Goal: Navigation & Orientation: Understand site structure

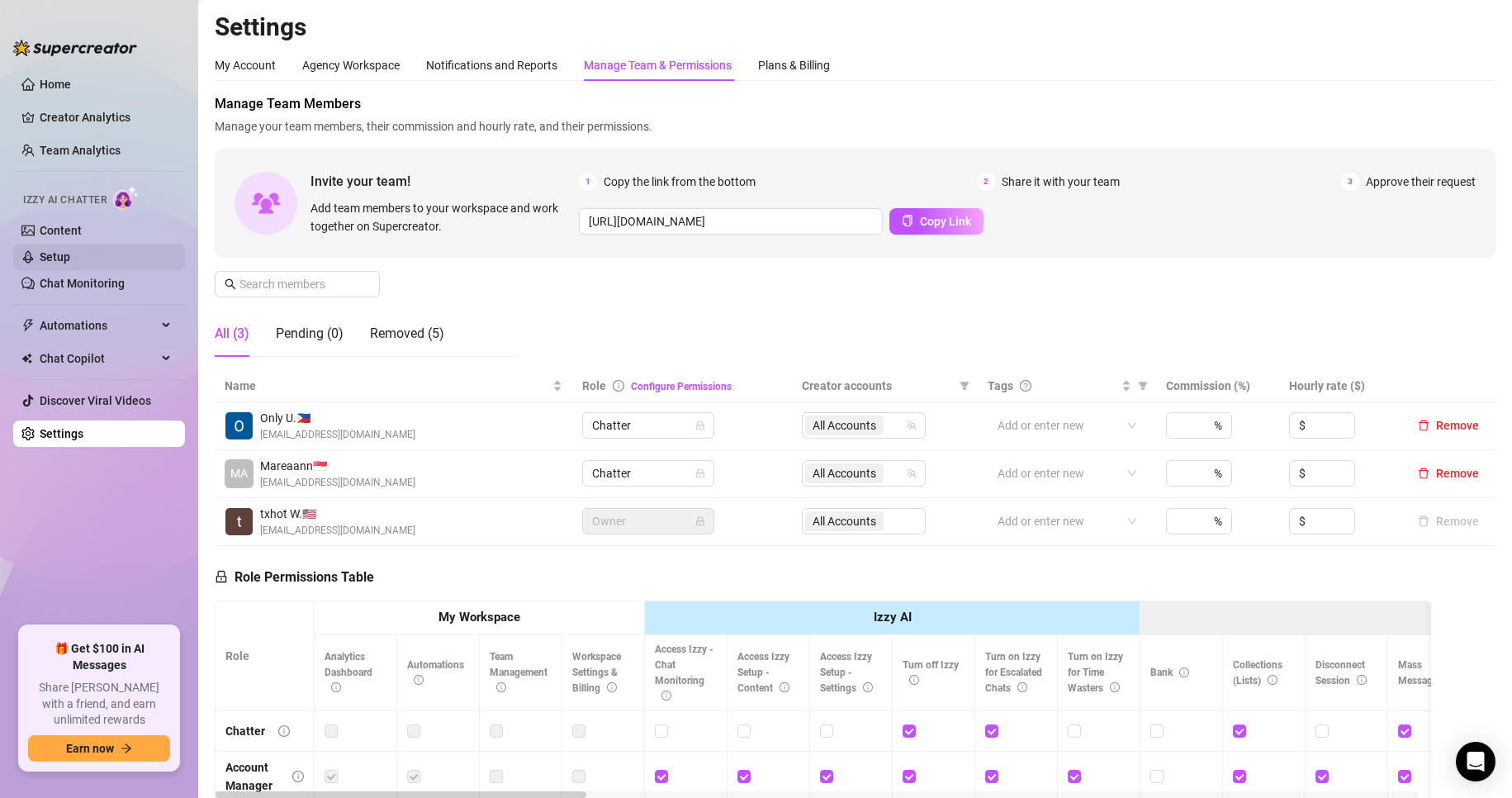
click at [50, 253] on link "Setup" at bounding box center [54, 258] width 30 height 14
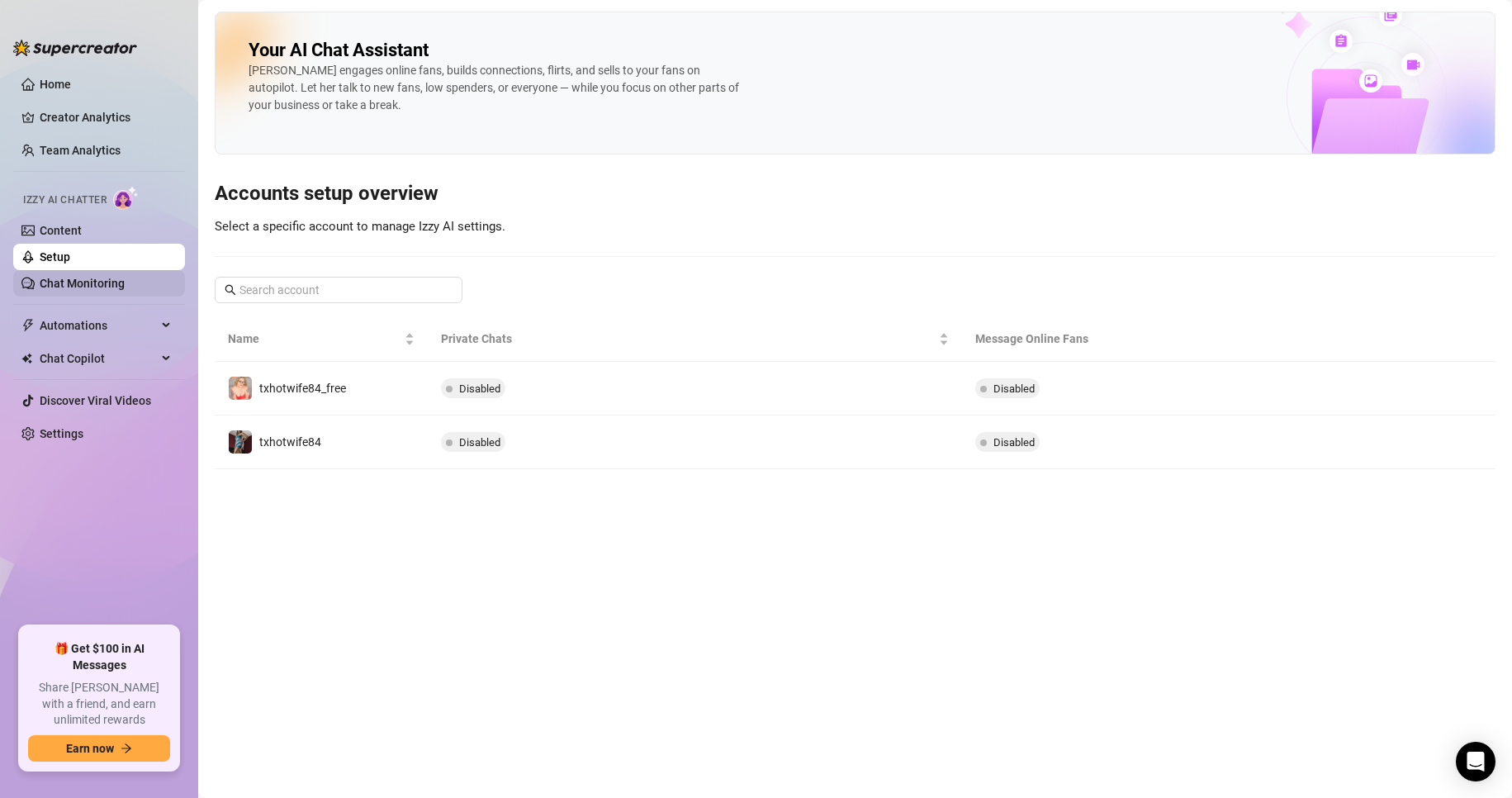
click at [61, 283] on link "Chat Monitoring" at bounding box center [83, 284] width 86 height 14
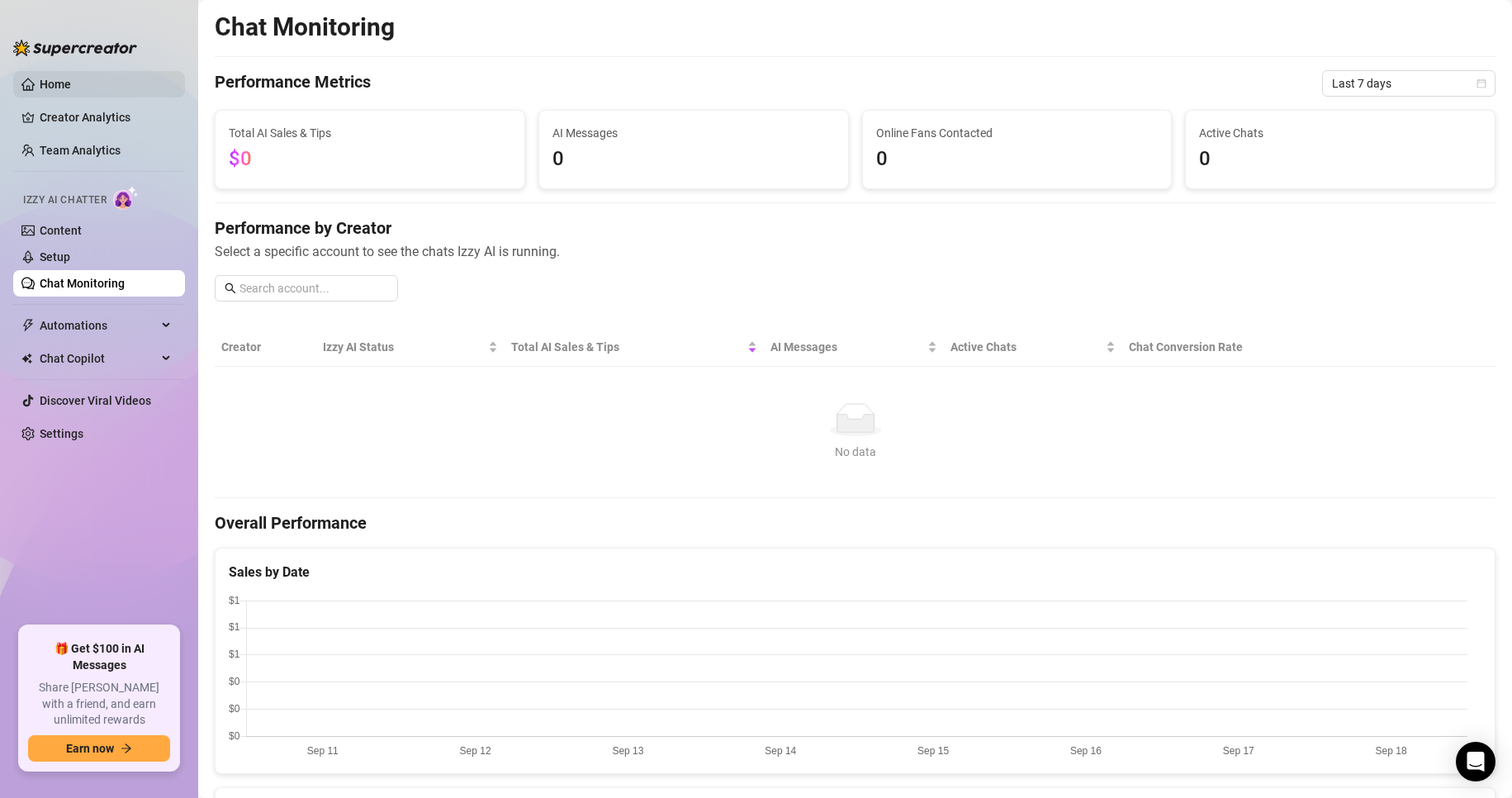
click at [52, 84] on link "Home" at bounding box center [55, 85] width 31 height 14
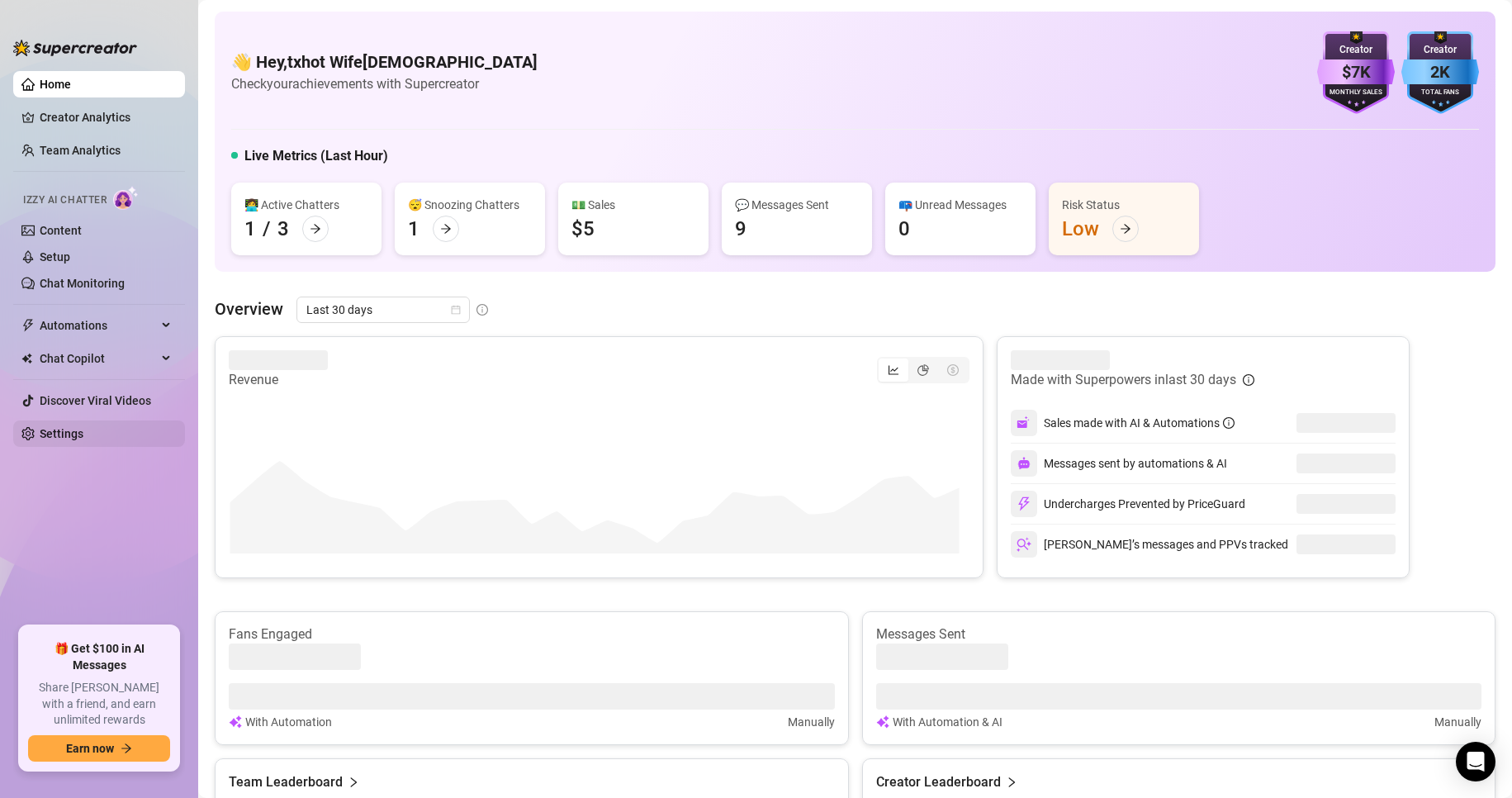
click at [71, 431] on link "Settings" at bounding box center [61, 434] width 44 height 14
